Goal: Task Accomplishment & Management: Manage account settings

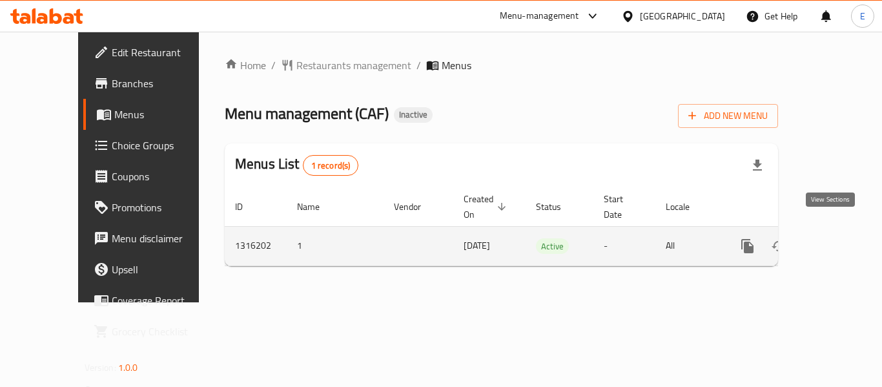
click at [832, 238] on icon "enhanced table" at bounding box center [839, 245] width 15 height 15
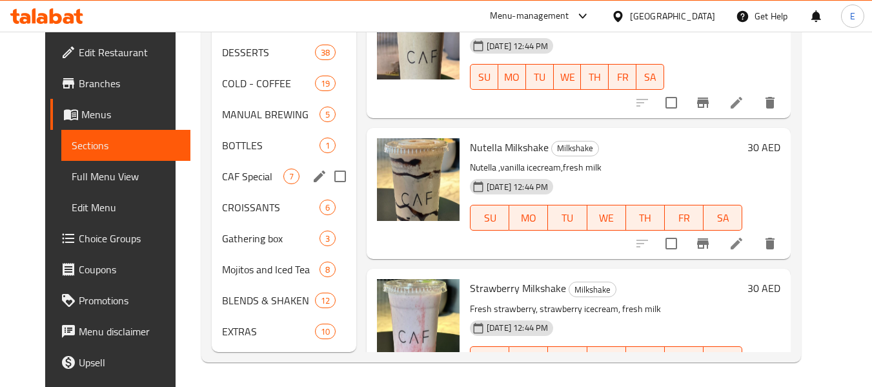
scroll to position [361, 0]
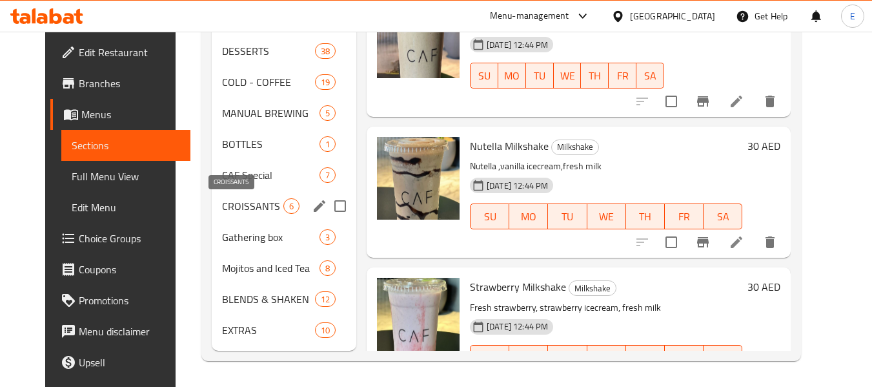
click at [226, 199] on span "CROISSANTS" at bounding box center [252, 205] width 61 height 15
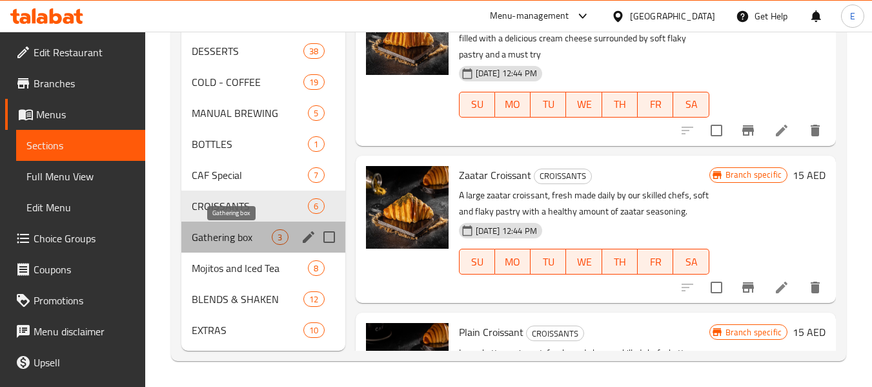
click at [224, 235] on span "Gathering box" at bounding box center [232, 236] width 80 height 15
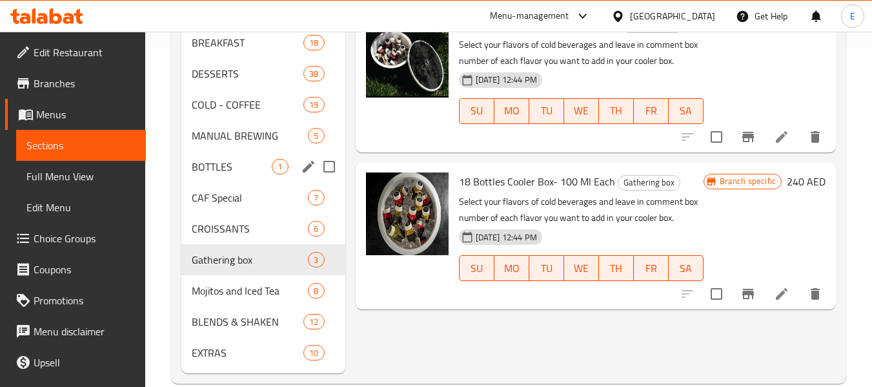
scroll to position [361, 0]
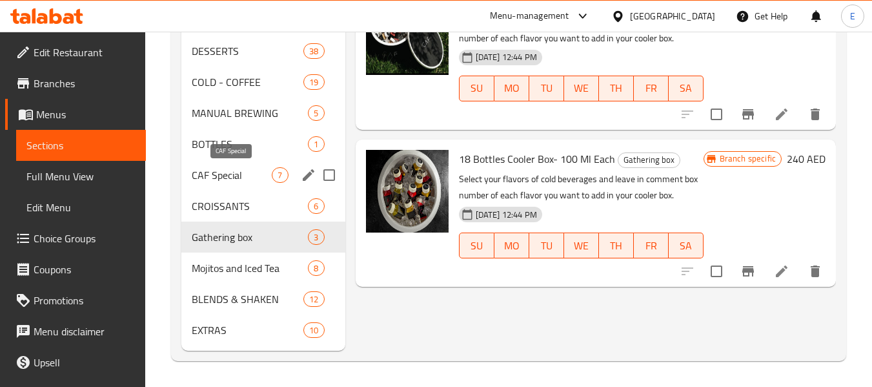
click at [245, 175] on span "CAF Special" at bounding box center [232, 174] width 80 height 15
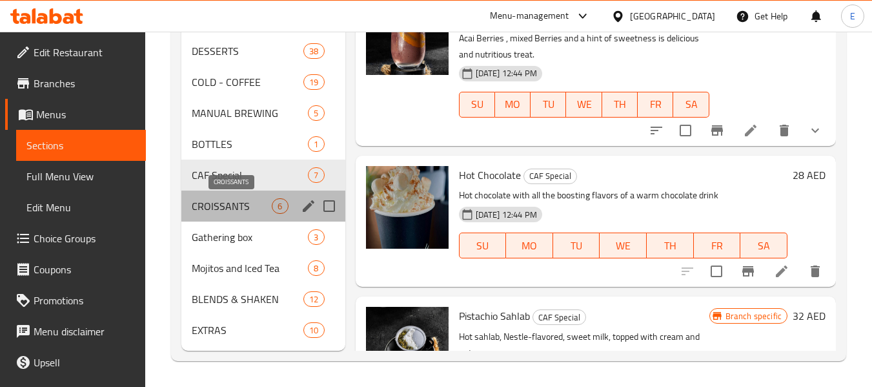
click at [239, 201] on span "CROISSANTS" at bounding box center [232, 205] width 80 height 15
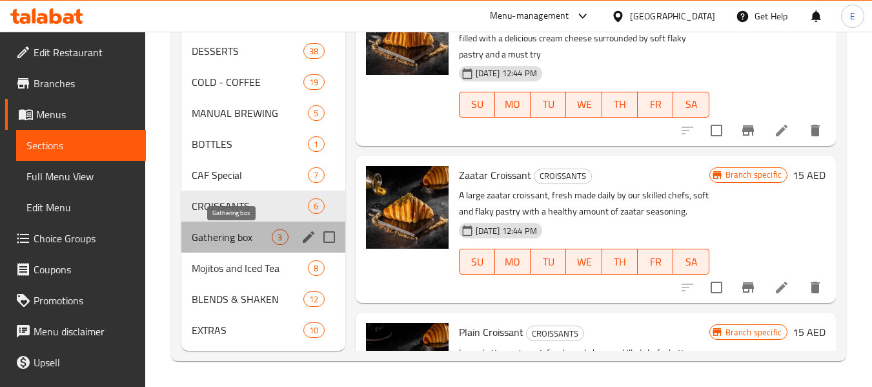
click at [234, 234] on span "Gathering box" at bounding box center [232, 236] width 80 height 15
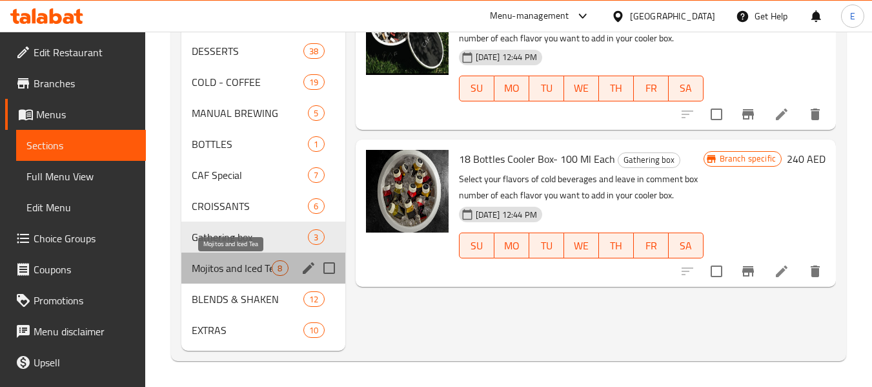
click at [232, 268] on span "Mojitos and Iced Tea" at bounding box center [232, 267] width 80 height 15
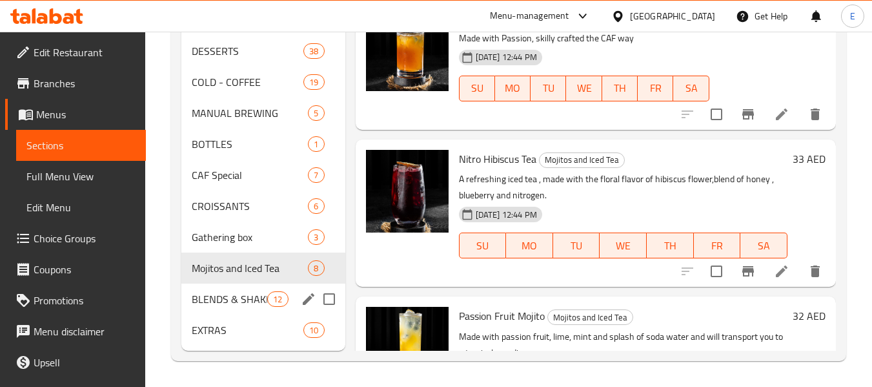
click at [239, 292] on span "BLENDS & SHAKEN" at bounding box center [230, 298] width 76 height 15
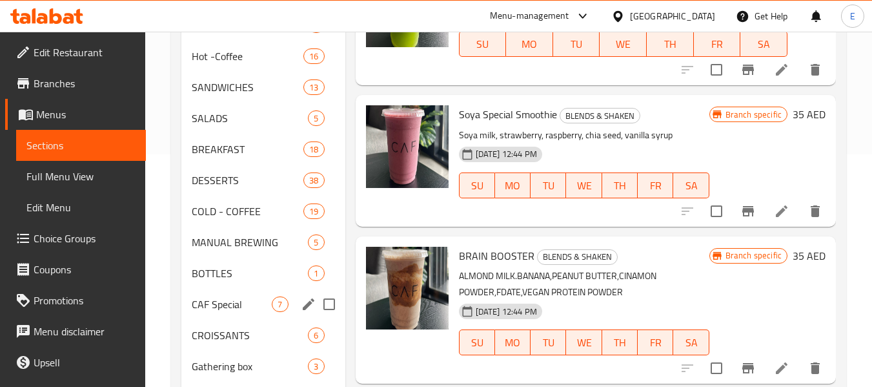
scroll to position [103, 0]
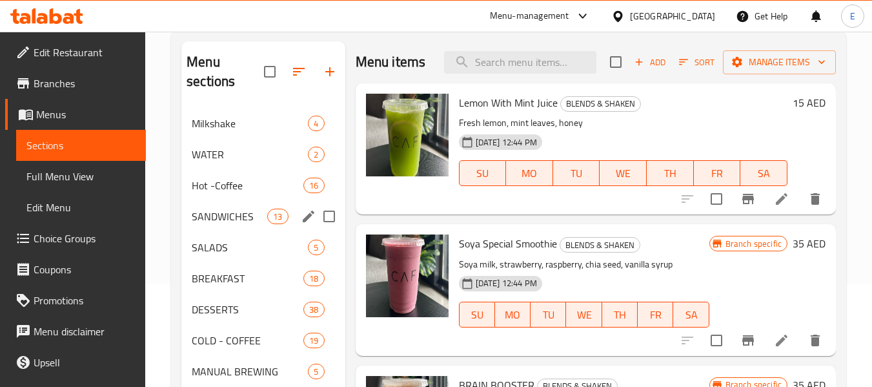
click at [258, 214] on span "SANDWICHES" at bounding box center [230, 215] width 76 height 15
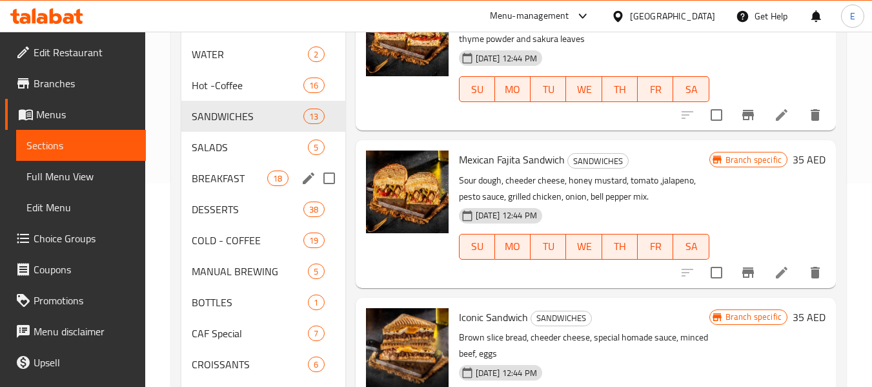
scroll to position [232, 0]
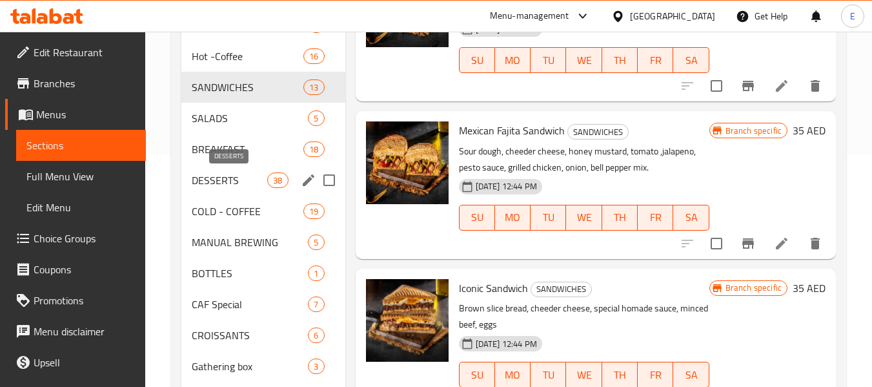
click at [235, 176] on span "DESSERTS" at bounding box center [230, 179] width 76 height 15
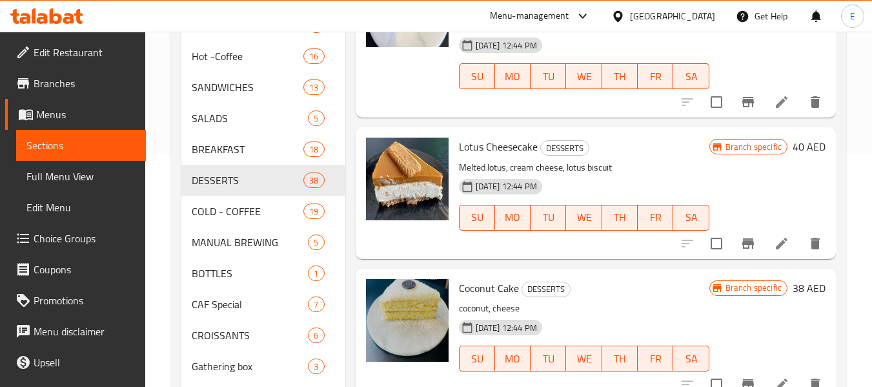
drag, startPoint x: 29, startPoint y: 174, endPoint x: 490, endPoint y: 3, distance: 491.7
click at [29, 174] on span "Full Menu View" at bounding box center [80, 175] width 109 height 15
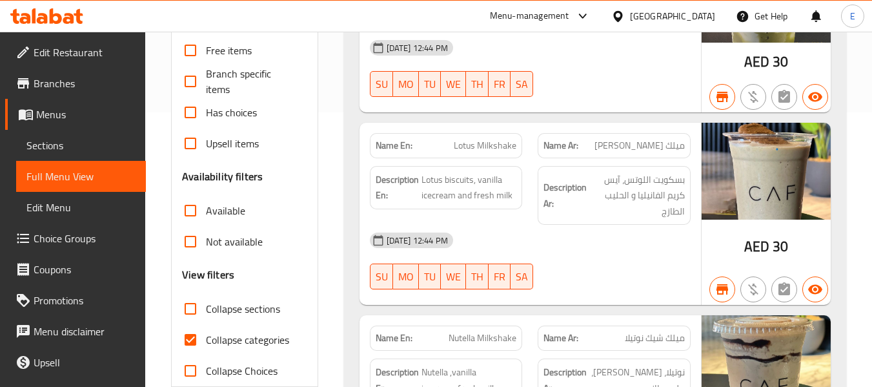
scroll to position [297, 0]
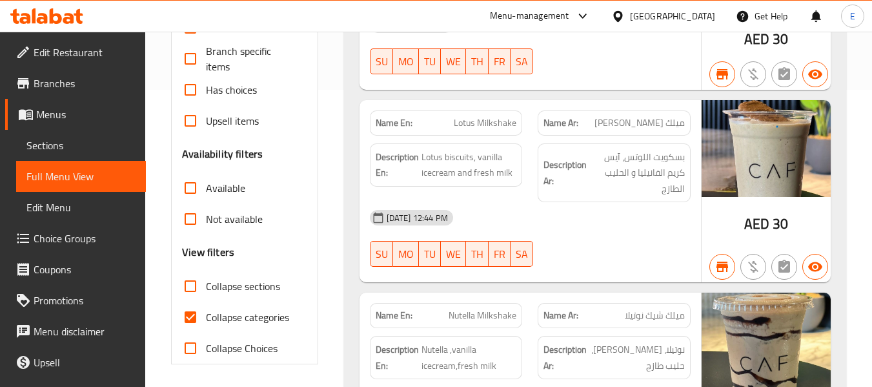
click at [190, 321] on input "Collapse categories" at bounding box center [190, 316] width 31 height 31
checkbox input "false"
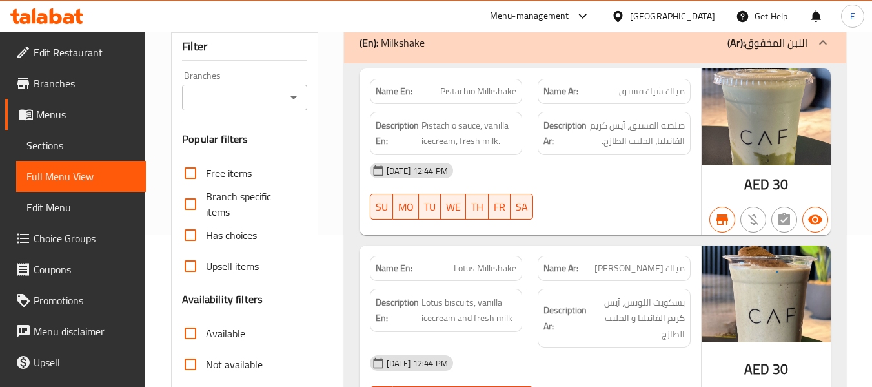
scroll to position [103, 0]
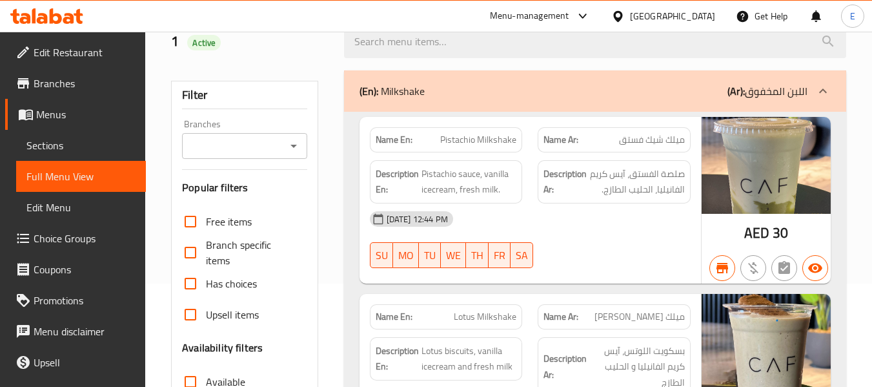
click at [41, 93] on link "Branches" at bounding box center [75, 83] width 141 height 31
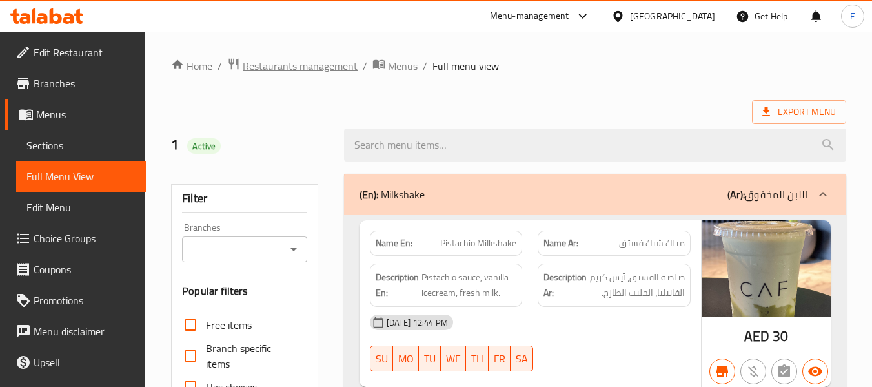
click at [267, 66] on span "Restaurants management" at bounding box center [300, 65] width 115 height 15
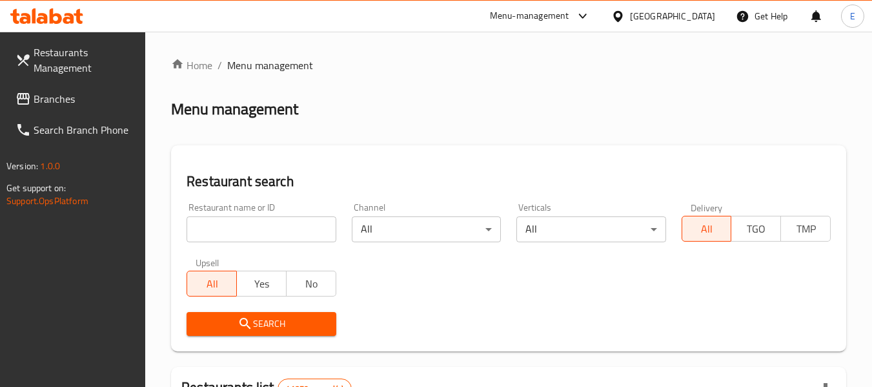
click at [68, 100] on span "Branches" at bounding box center [85, 98] width 102 height 15
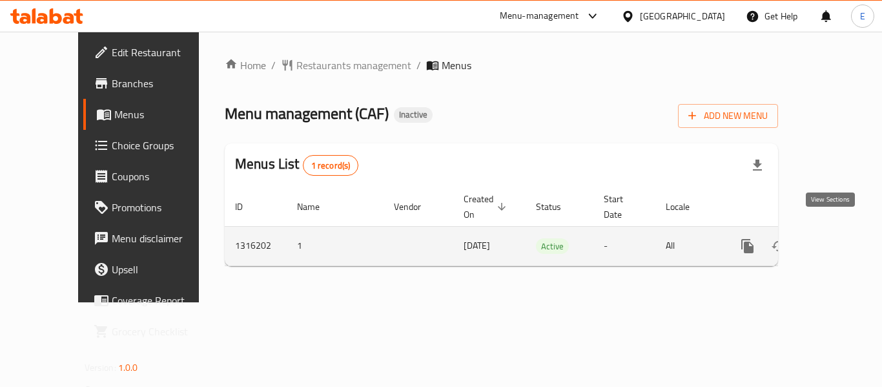
click at [833, 238] on icon "enhanced table" at bounding box center [839, 245] width 15 height 15
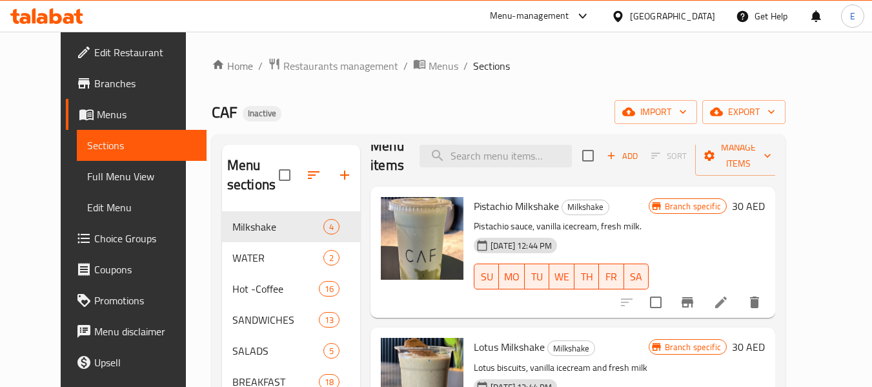
scroll to position [48, 0]
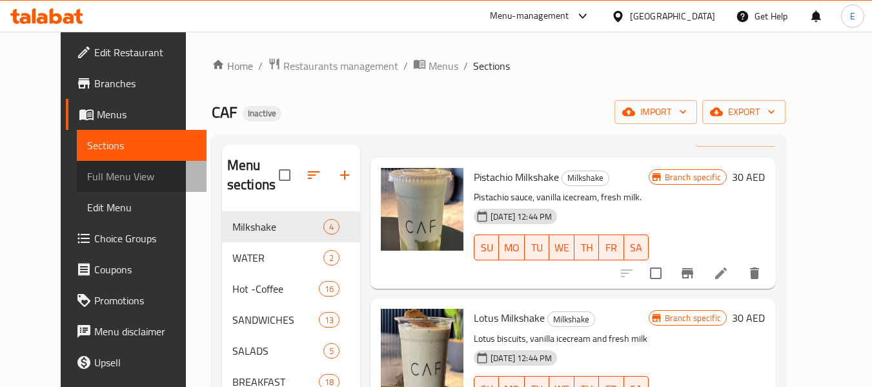
click at [87, 169] on span "Full Menu View" at bounding box center [141, 175] width 109 height 15
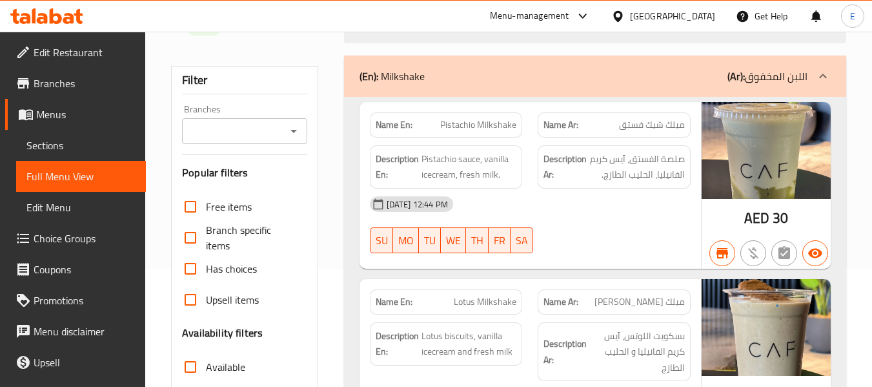
scroll to position [129, 0]
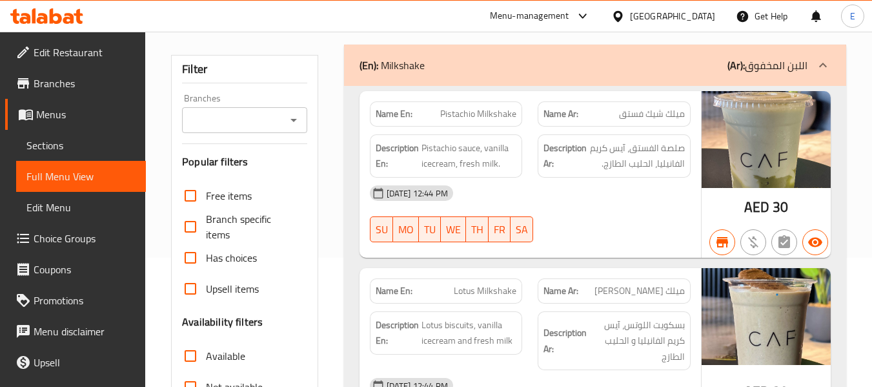
click at [232, 110] on div "Branches" at bounding box center [244, 120] width 125 height 26
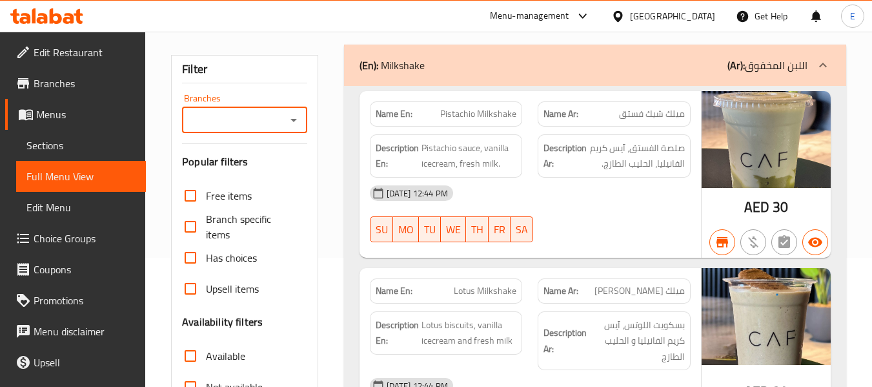
click at [239, 119] on input "Branches" at bounding box center [234, 120] width 96 height 18
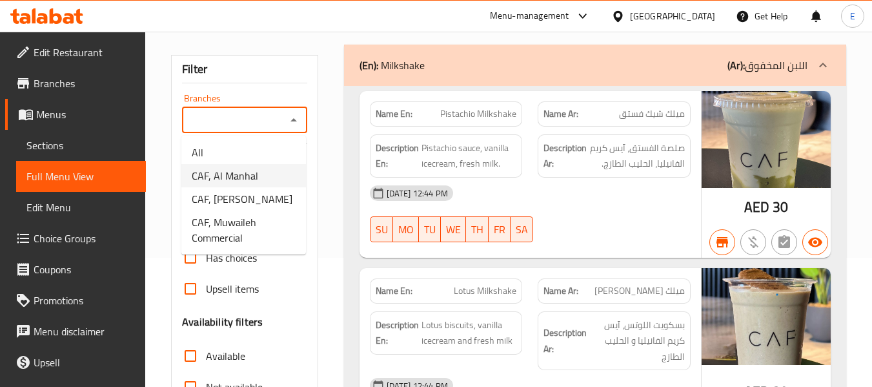
click at [232, 179] on span "CAF, Al Manhal" at bounding box center [225, 175] width 66 height 15
type input "CAF, Al Manhal"
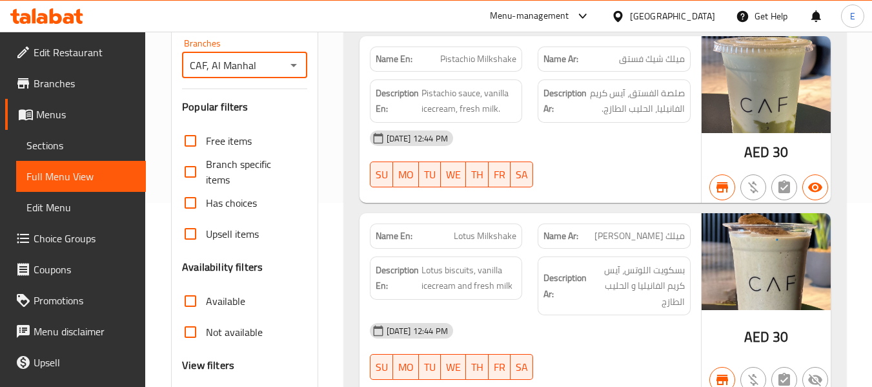
scroll to position [429, 0]
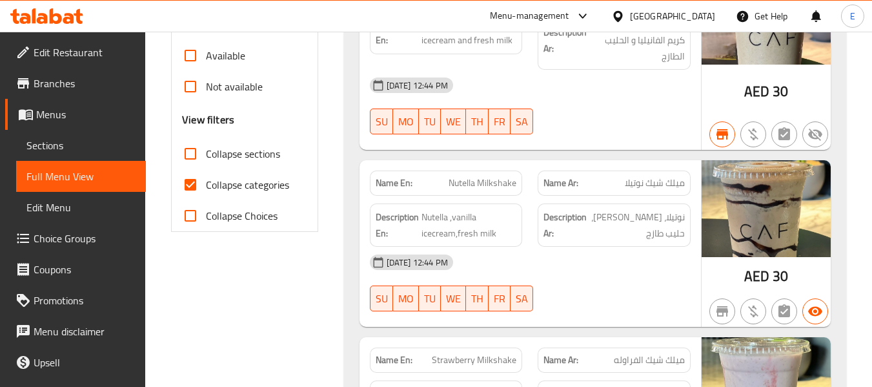
click at [198, 185] on input "Collapse categories" at bounding box center [190, 184] width 31 height 31
checkbox input "false"
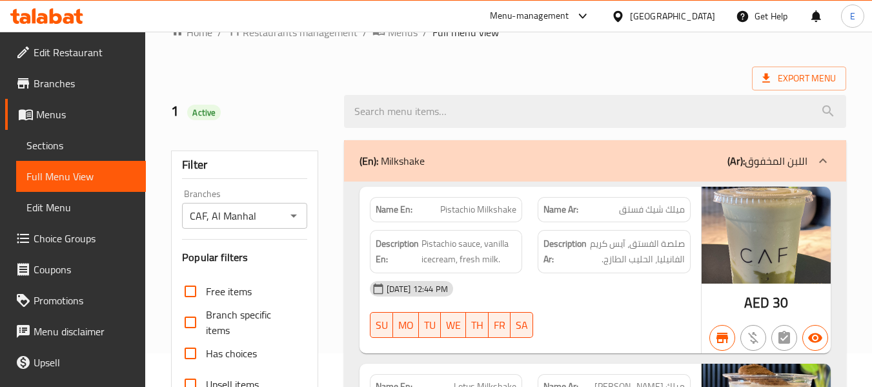
scroll to position [0, 0]
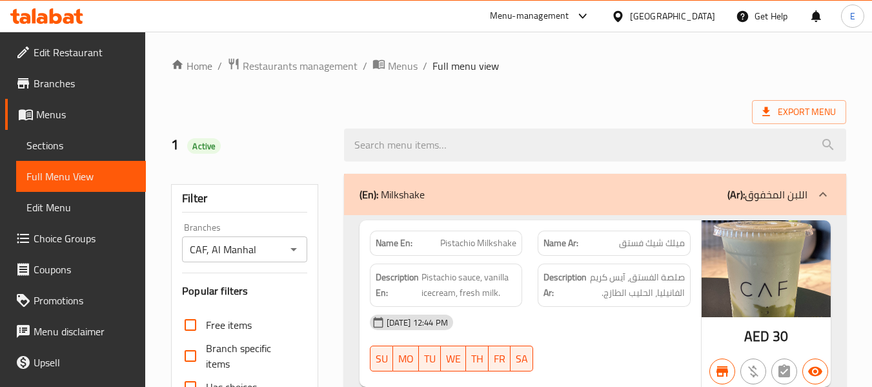
click at [611, 105] on div "Export Menu" at bounding box center [508, 112] width 675 height 24
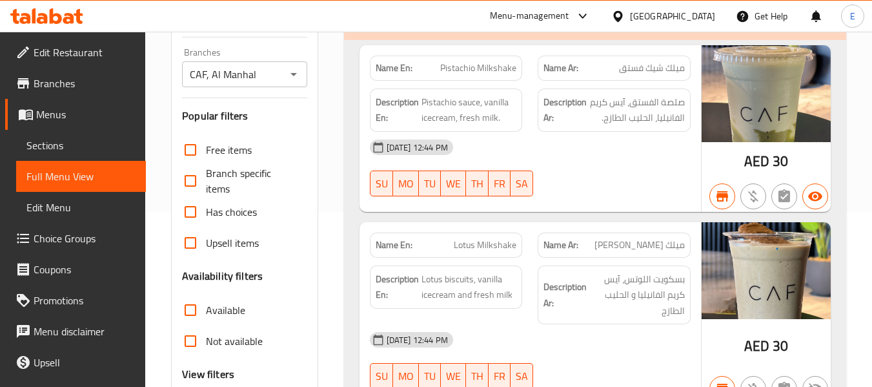
scroll to position [194, 0]
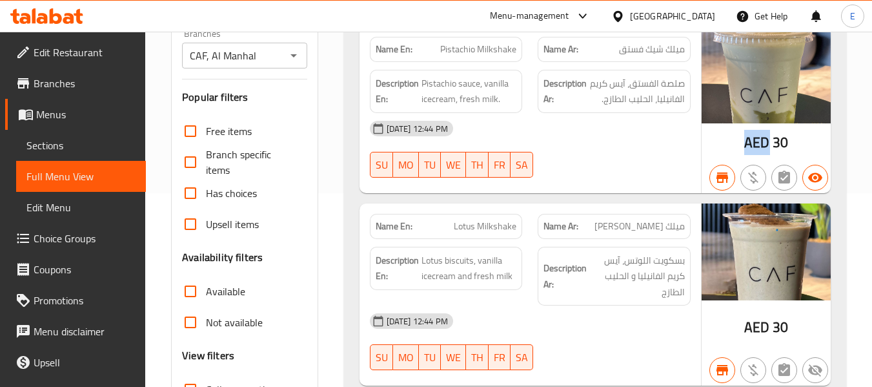
drag, startPoint x: 738, startPoint y: 141, endPoint x: 769, endPoint y: 139, distance: 30.4
click at [769, 139] on div "AED 30" at bounding box center [765, 109] width 129 height 166
copy span "AED"
drag, startPoint x: 188, startPoint y: 293, endPoint x: 413, endPoint y: 12, distance: 359.9
click at [188, 293] on input "Available" at bounding box center [190, 291] width 31 height 31
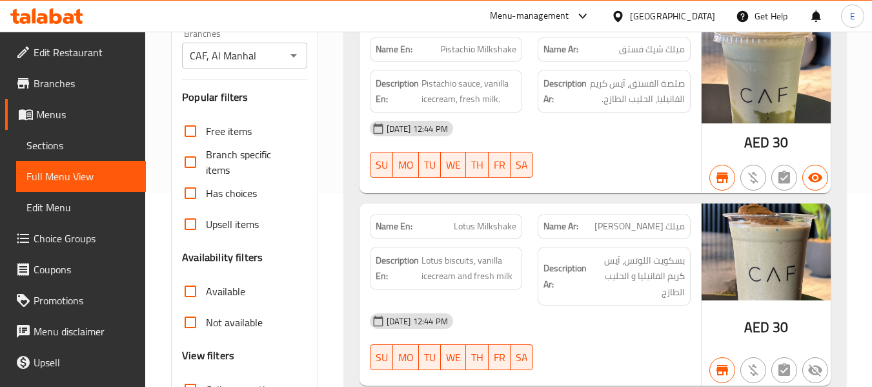
checkbox input "true"
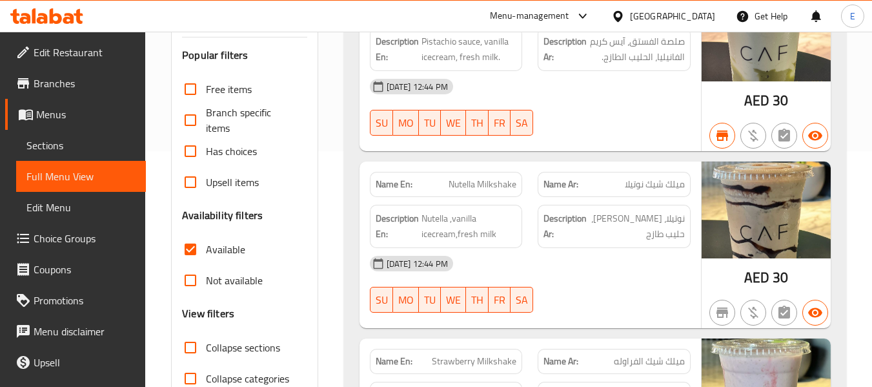
scroll to position [258, 0]
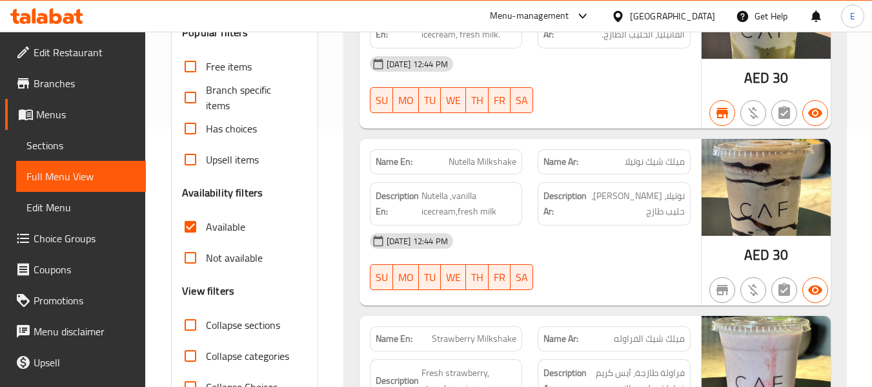
click at [192, 252] on input "Not available" at bounding box center [190, 257] width 31 height 31
checkbox input "true"
click at [194, 228] on input "Available" at bounding box center [190, 226] width 31 height 31
checkbox input "false"
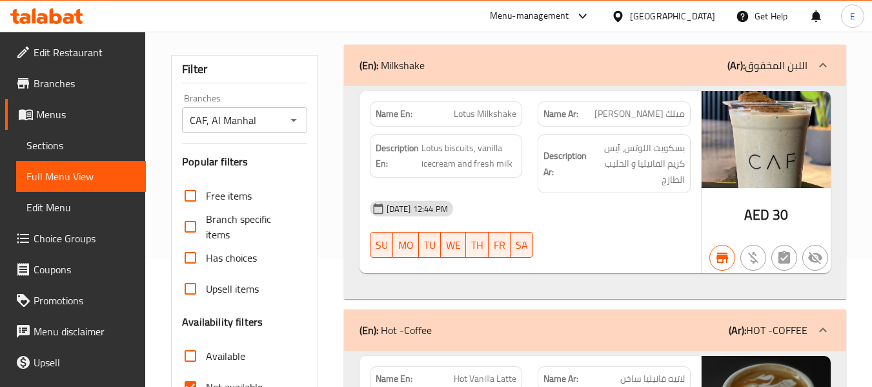
scroll to position [323, 0]
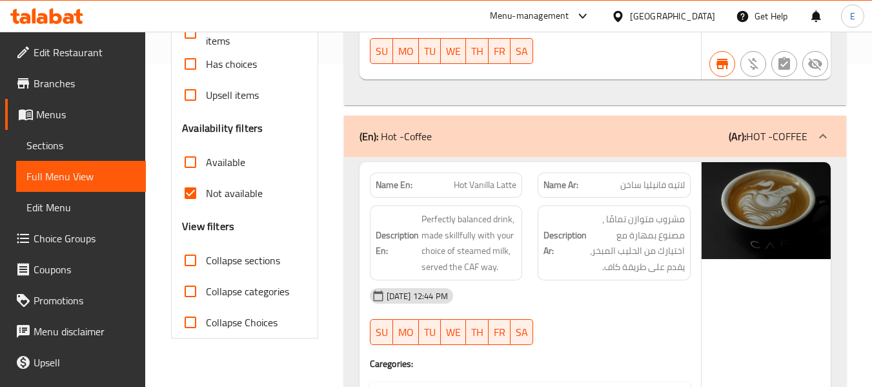
click at [189, 190] on input "Not available" at bounding box center [190, 192] width 31 height 31
checkbox input "false"
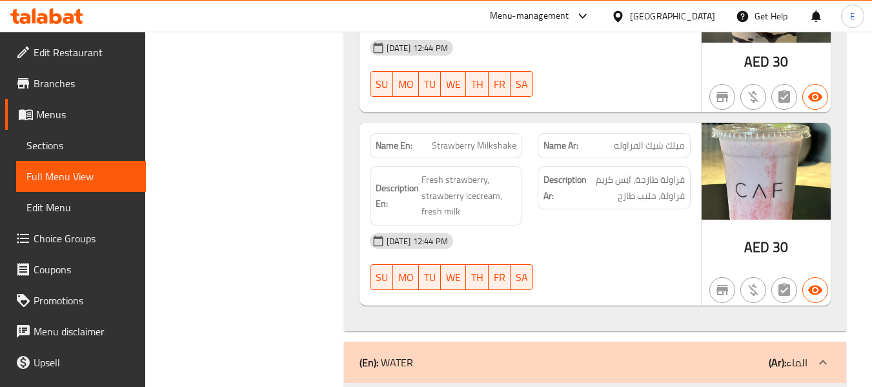
scroll to position [693, 0]
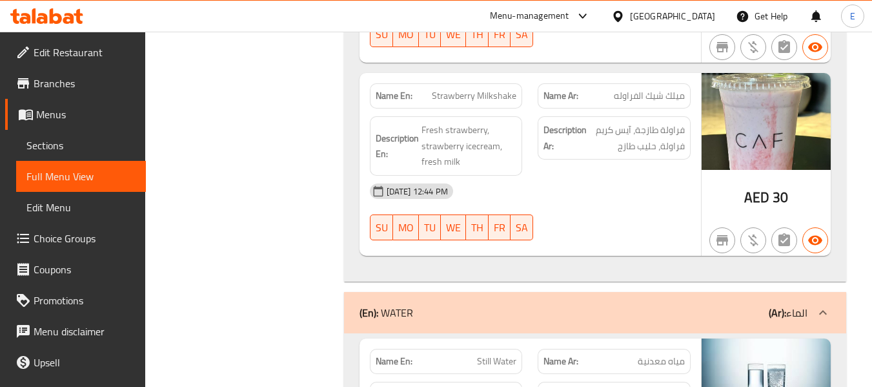
click at [496, 101] on span "Strawberry Milkshake" at bounding box center [474, 96] width 85 height 14
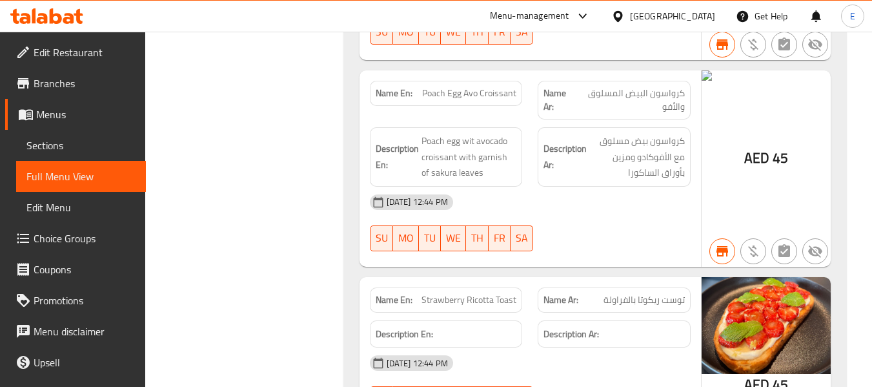
scroll to position [26826, 0]
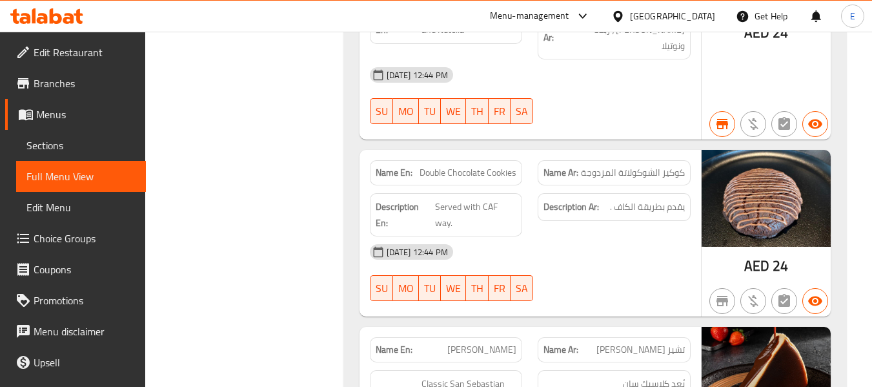
click at [636, 343] on span "تشيز [PERSON_NAME]" at bounding box center [640, 350] width 88 height 14
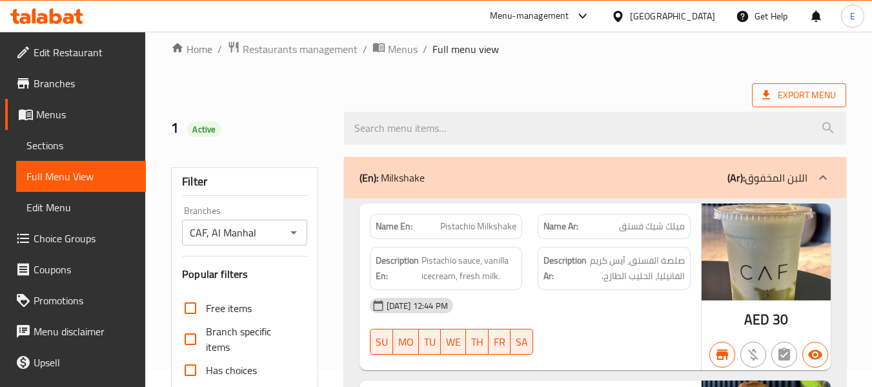
scroll to position [0, 0]
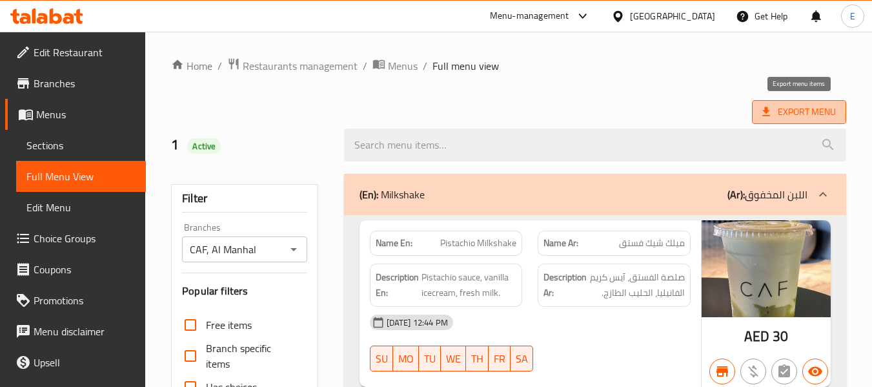
click at [785, 117] on span "Export Menu" at bounding box center [799, 112] width 74 height 16
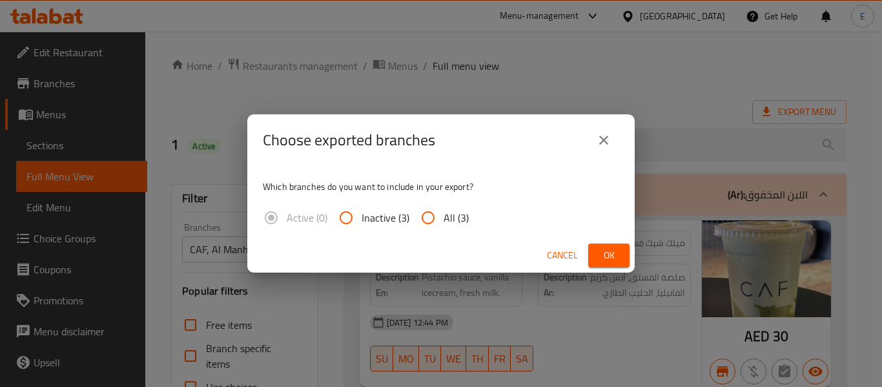
click at [437, 219] on input "All (3)" at bounding box center [427, 217] width 31 height 31
radio input "true"
click at [605, 256] on span "Ok" at bounding box center [608, 255] width 21 height 16
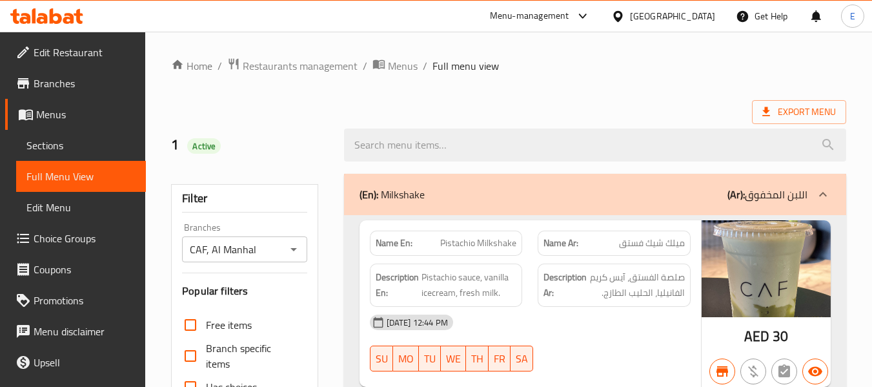
click at [683, 59] on ol "Home / Restaurants management / Menus / Full menu view" at bounding box center [508, 65] width 675 height 17
click at [57, 52] on span "Edit Restaurant" at bounding box center [85, 52] width 102 height 15
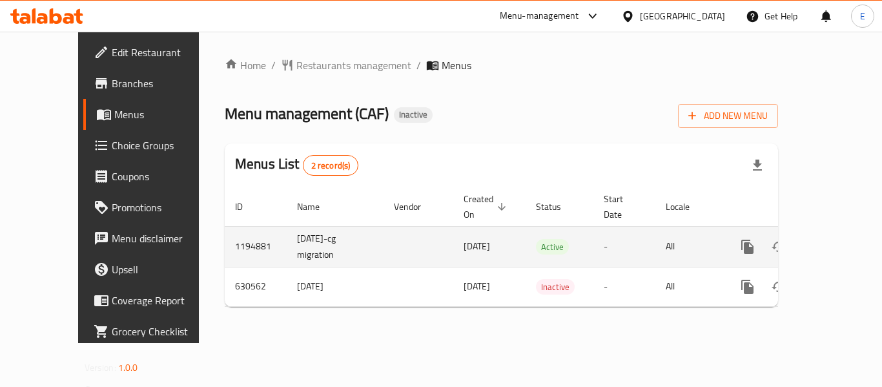
click at [837, 239] on icon "enhanced table" at bounding box center [839, 246] width 15 height 15
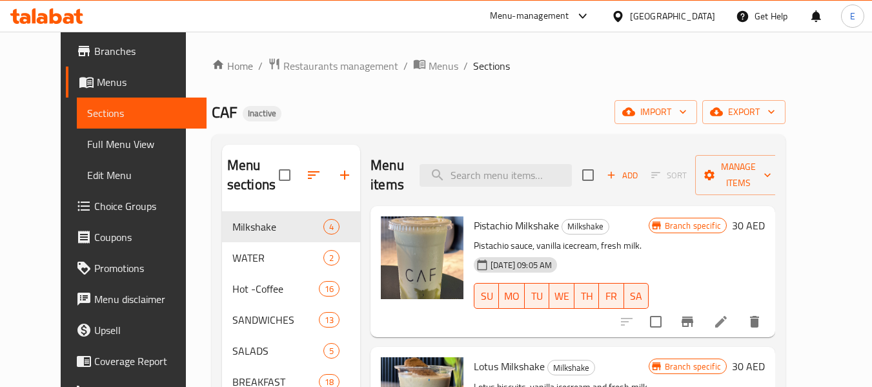
scroll to position [65, 0]
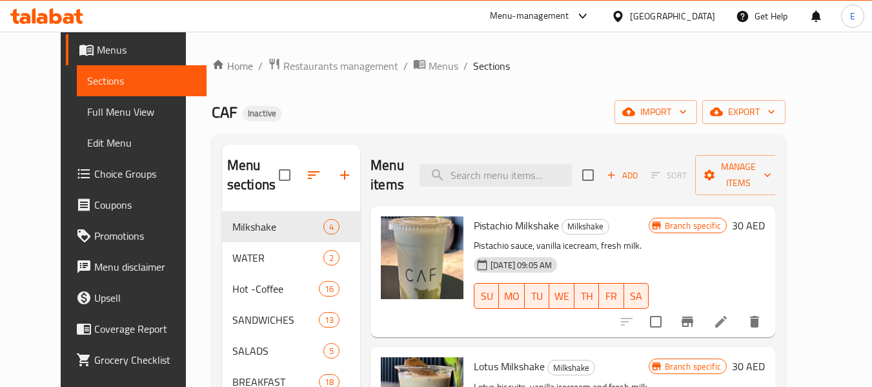
click at [87, 117] on span "Full Menu View" at bounding box center [141, 111] width 109 height 15
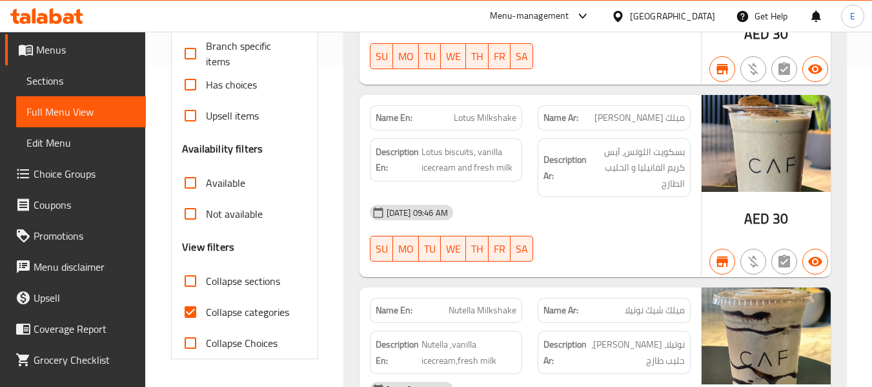
scroll to position [323, 0]
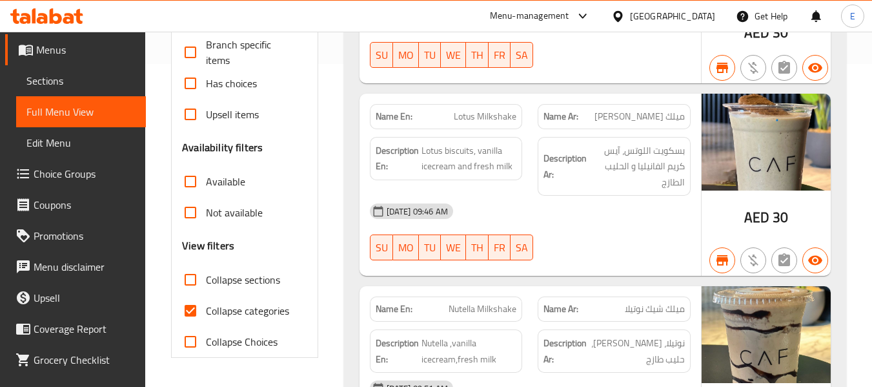
click at [184, 302] on input "Collapse categories" at bounding box center [190, 310] width 31 height 31
checkbox input "false"
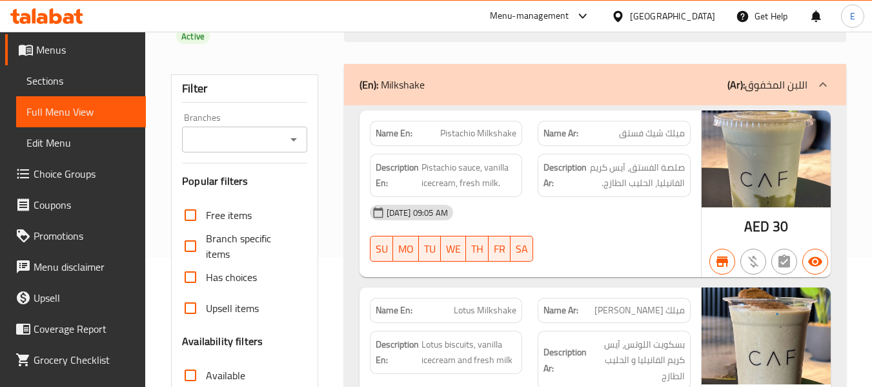
click at [230, 143] on input "Branches" at bounding box center [234, 139] width 96 height 18
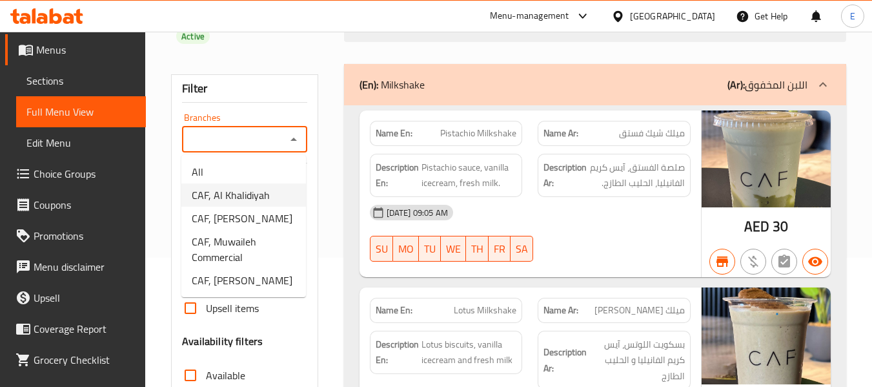
click at [235, 187] on span "CAF, Al Khalidiyah" at bounding box center [231, 194] width 78 height 15
type input "CAF, Al Khalidiyah"
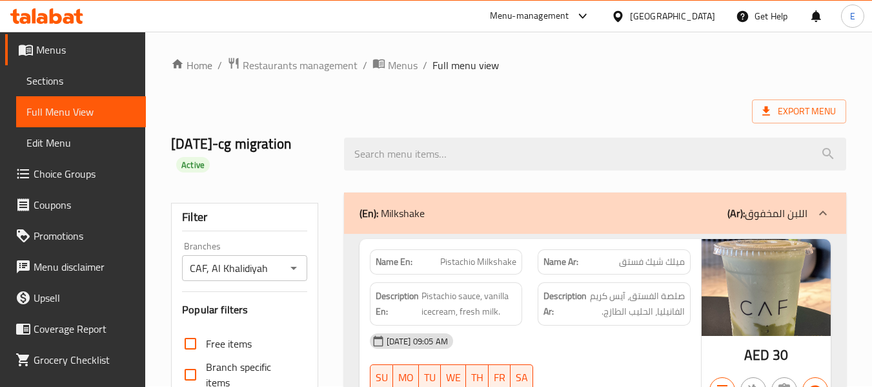
scroll to position [0, 0]
click at [556, 121] on div "[DATE]-cg migration Active" at bounding box center [508, 154] width 691 height 77
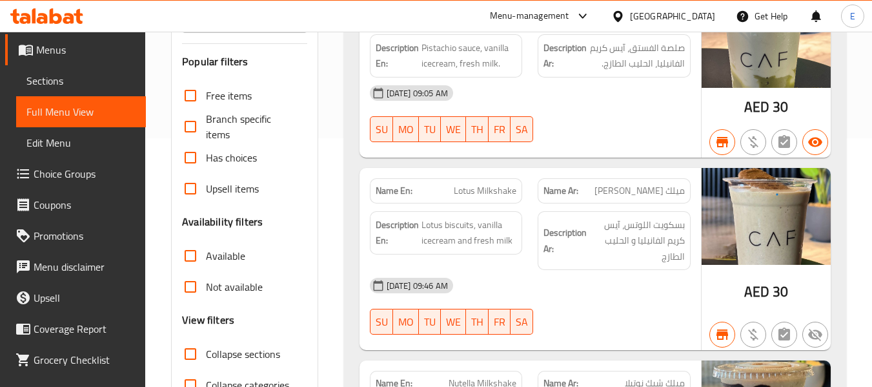
scroll to position [323, 0]
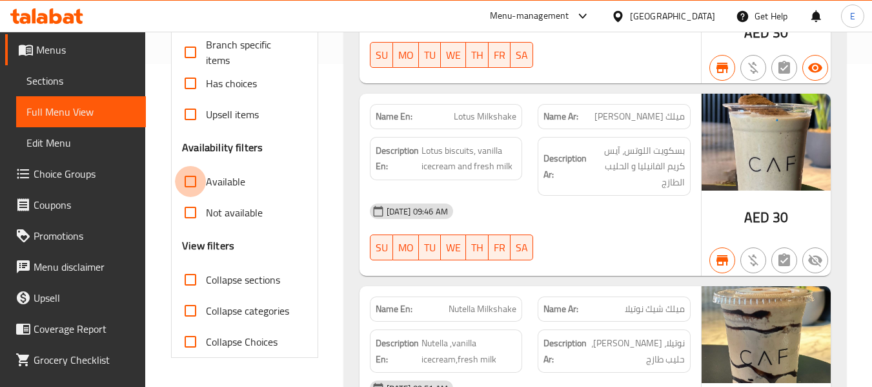
click at [191, 186] on input "Available" at bounding box center [190, 181] width 31 height 31
checkbox input "true"
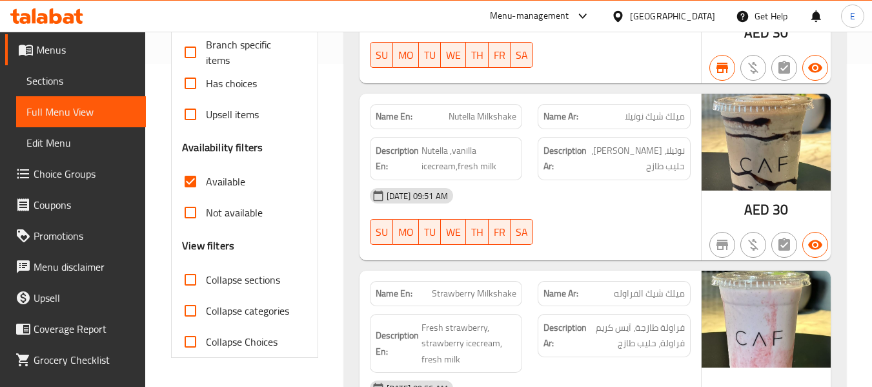
click at [203, 214] on input "Not available" at bounding box center [190, 212] width 31 height 31
checkbox input "true"
click at [191, 175] on input "Available" at bounding box center [190, 181] width 31 height 31
checkbox input "false"
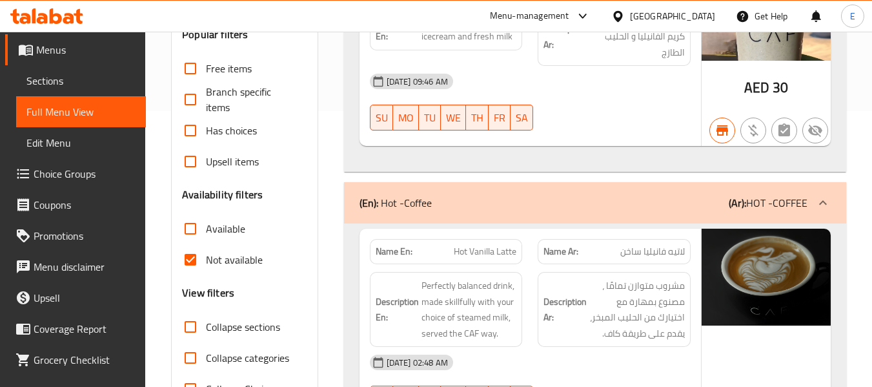
scroll to position [286, 0]
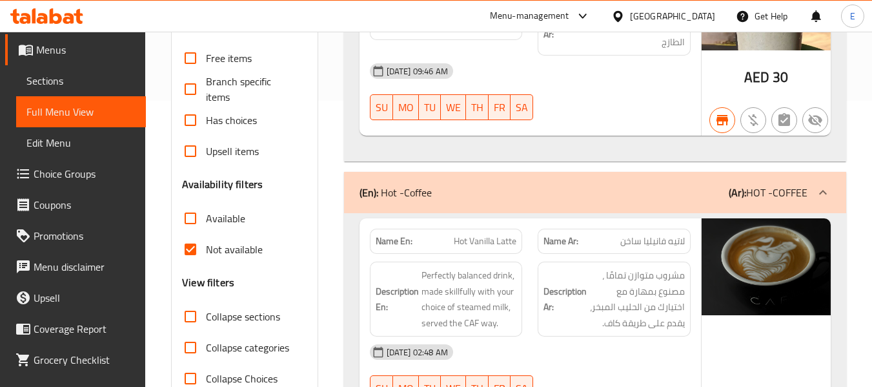
drag, startPoint x: 190, startPoint y: 249, endPoint x: 38, endPoint y: 279, distance: 155.3
click at [190, 249] on input "Not available" at bounding box center [190, 249] width 31 height 31
checkbox input "false"
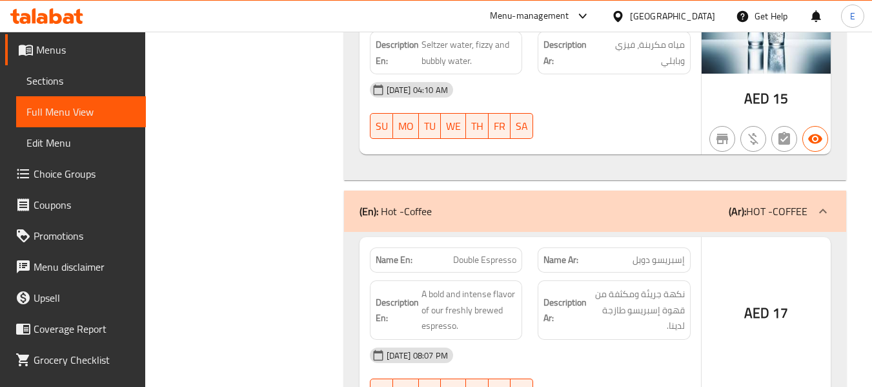
scroll to position [1366, 0]
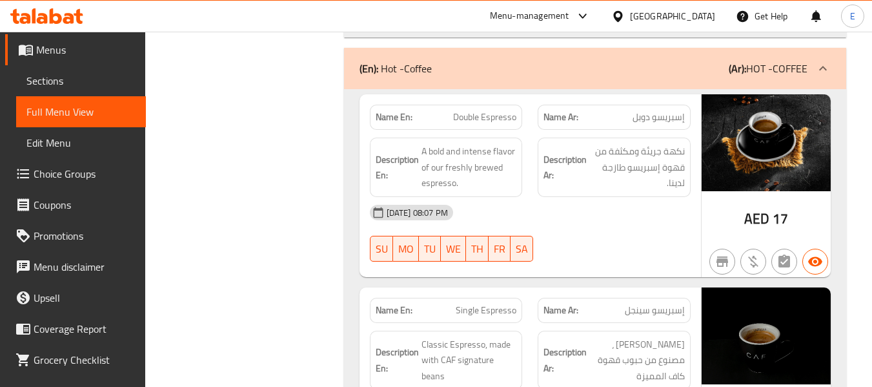
click at [487, 124] on span "Double Espresso" at bounding box center [484, 117] width 63 height 14
copy span "Double Espresso"
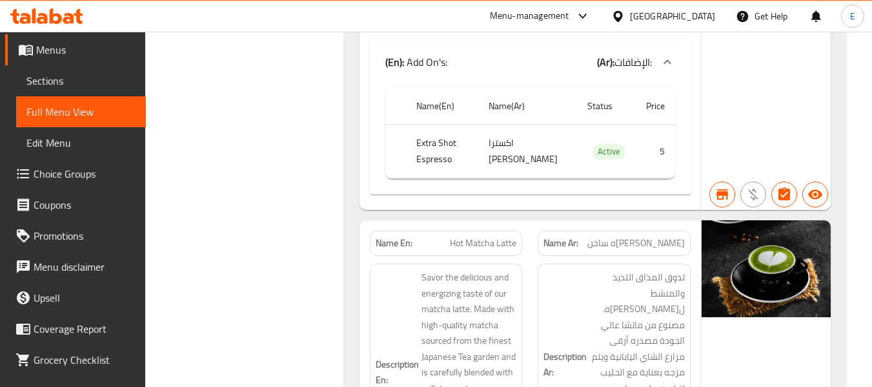
scroll to position [2463, 0]
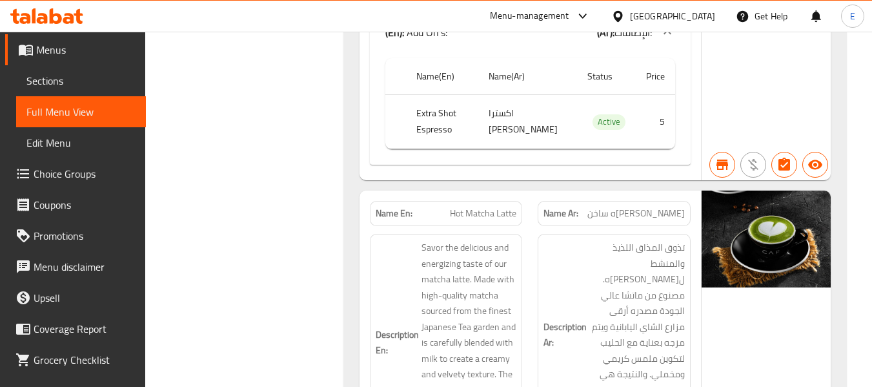
click at [485, 216] on span "Hot Matcha Latte" at bounding box center [483, 214] width 66 height 14
click at [485, 215] on span "Hot Matcha Latte" at bounding box center [483, 214] width 66 height 14
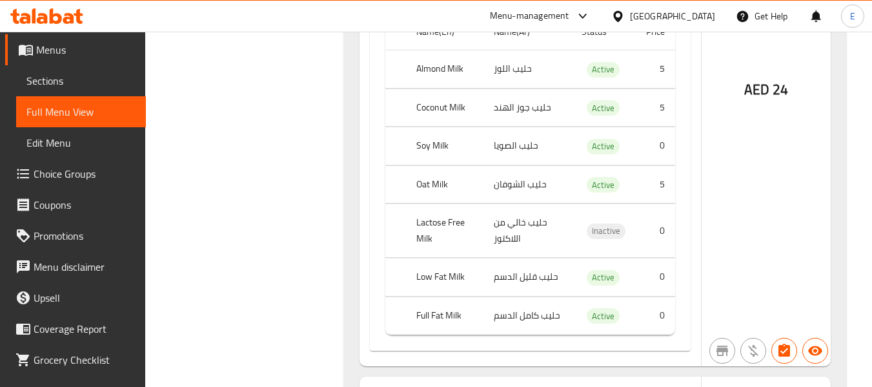
scroll to position [4528, 0]
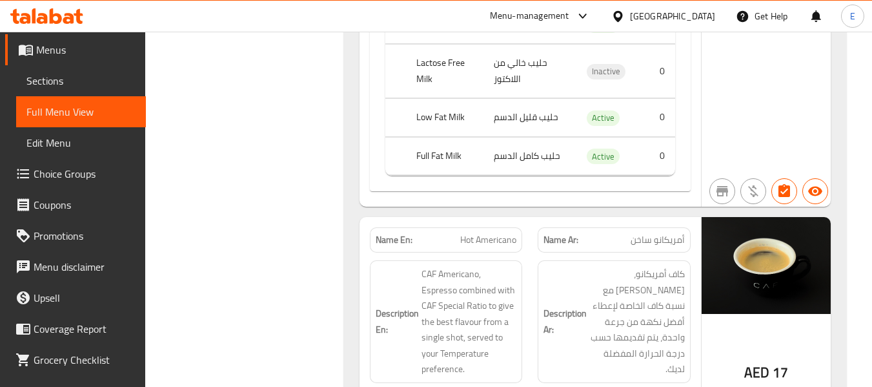
click at [509, 238] on span "Hot Americano" at bounding box center [488, 240] width 56 height 14
copy span "Hot Americano"
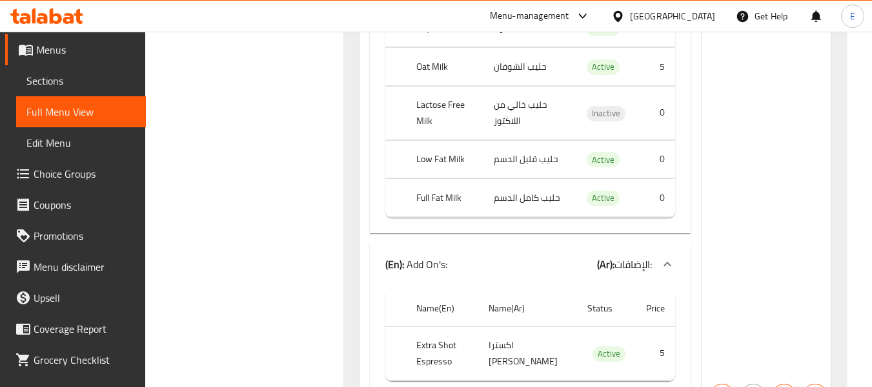
scroll to position [26910, 0]
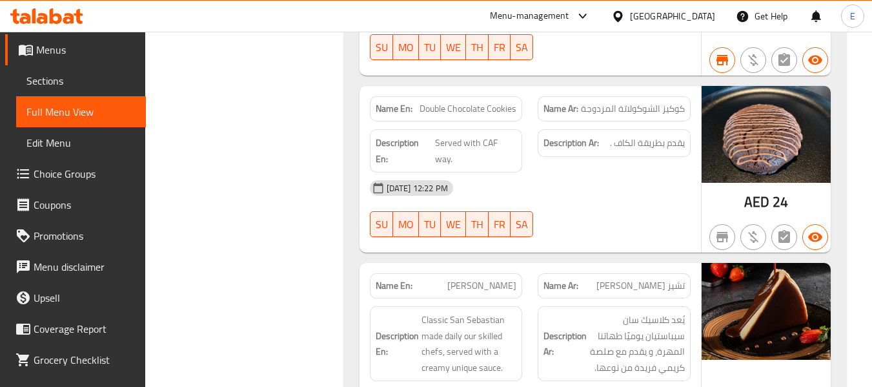
click at [514, 273] on div "Name En: [PERSON_NAME]" at bounding box center [446, 285] width 153 height 25
copy span "[PERSON_NAME]"
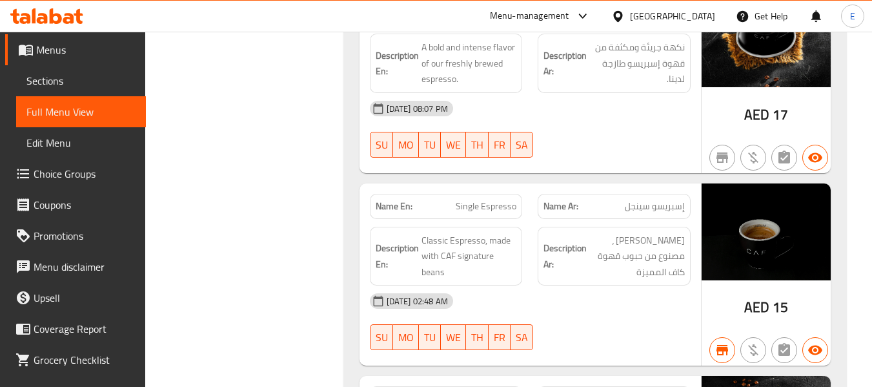
scroll to position [0, 0]
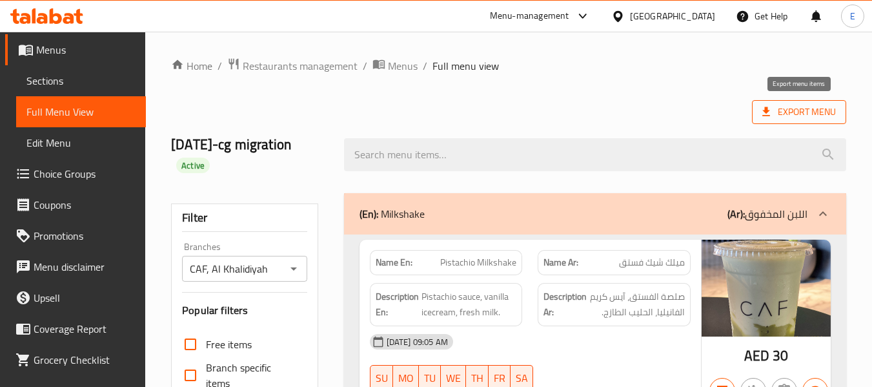
click at [802, 112] on span "Export Menu" at bounding box center [799, 112] width 74 height 16
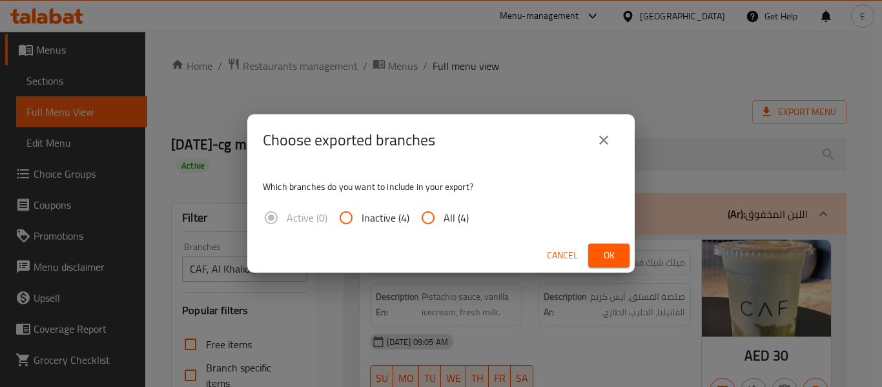
click at [425, 218] on input "All (4)" at bounding box center [427, 217] width 31 height 31
radio input "true"
click at [616, 256] on span "Ok" at bounding box center [608, 255] width 21 height 16
